Goal: Find specific page/section: Find specific page/section

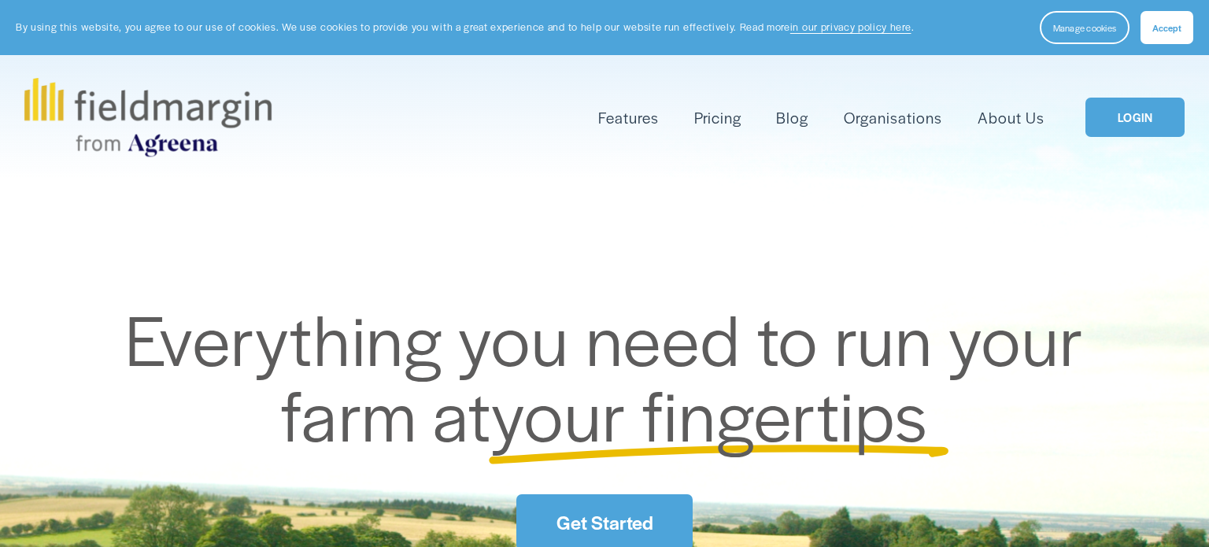
click at [1118, 121] on link "LOGIN" at bounding box center [1134, 118] width 99 height 40
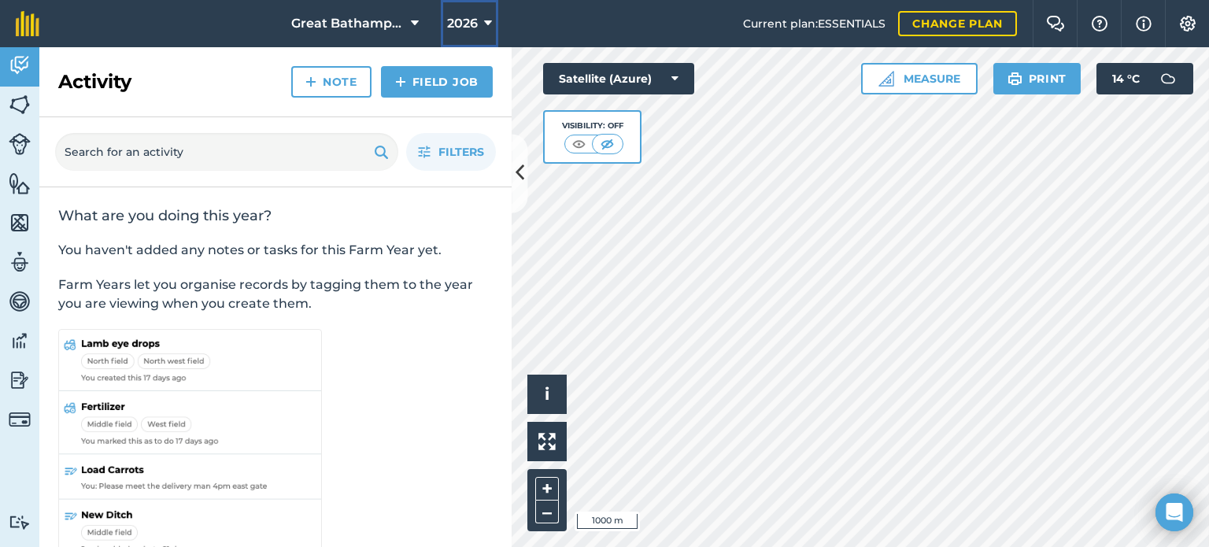
click at [474, 27] on span "2026" at bounding box center [462, 23] width 31 height 19
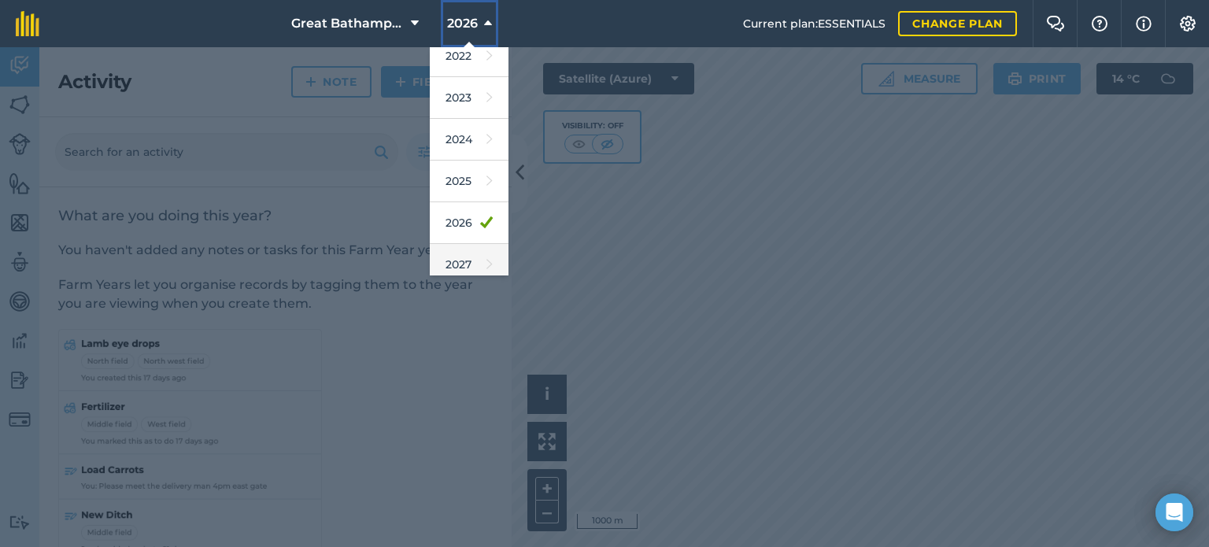
scroll to position [228, 0]
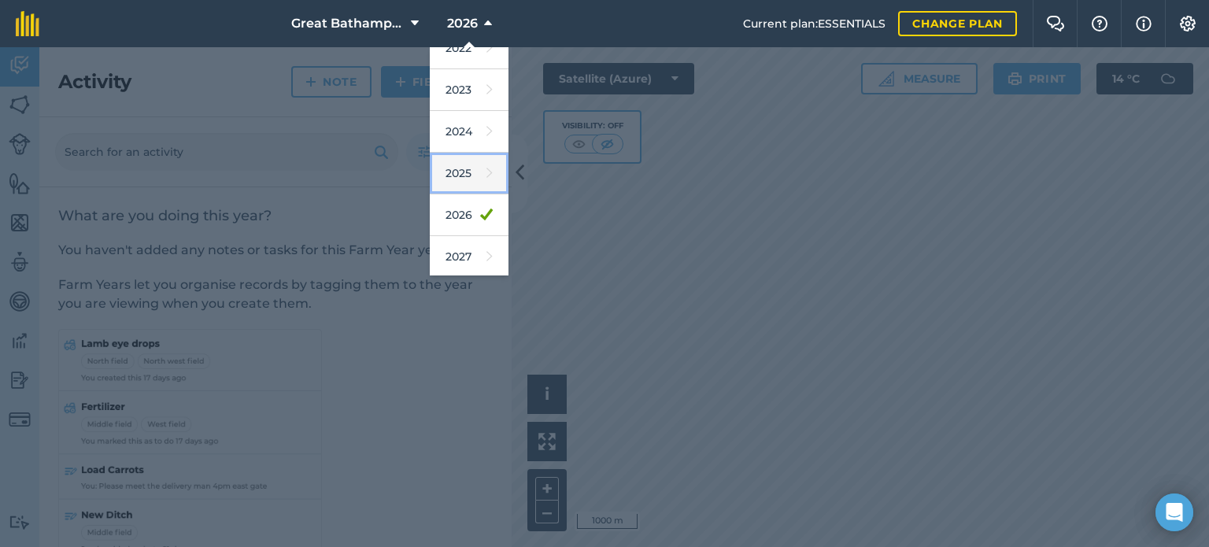
click at [462, 168] on link "2025" at bounding box center [469, 174] width 79 height 42
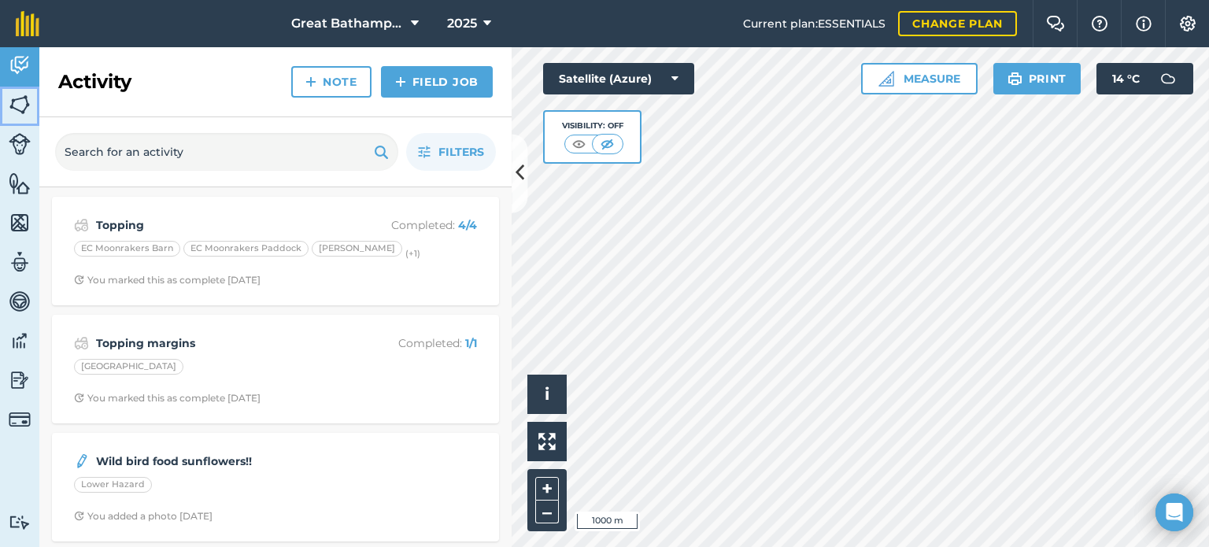
click at [16, 119] on link "Fields" at bounding box center [19, 106] width 39 height 39
